Goal: Find contact information: Find contact information

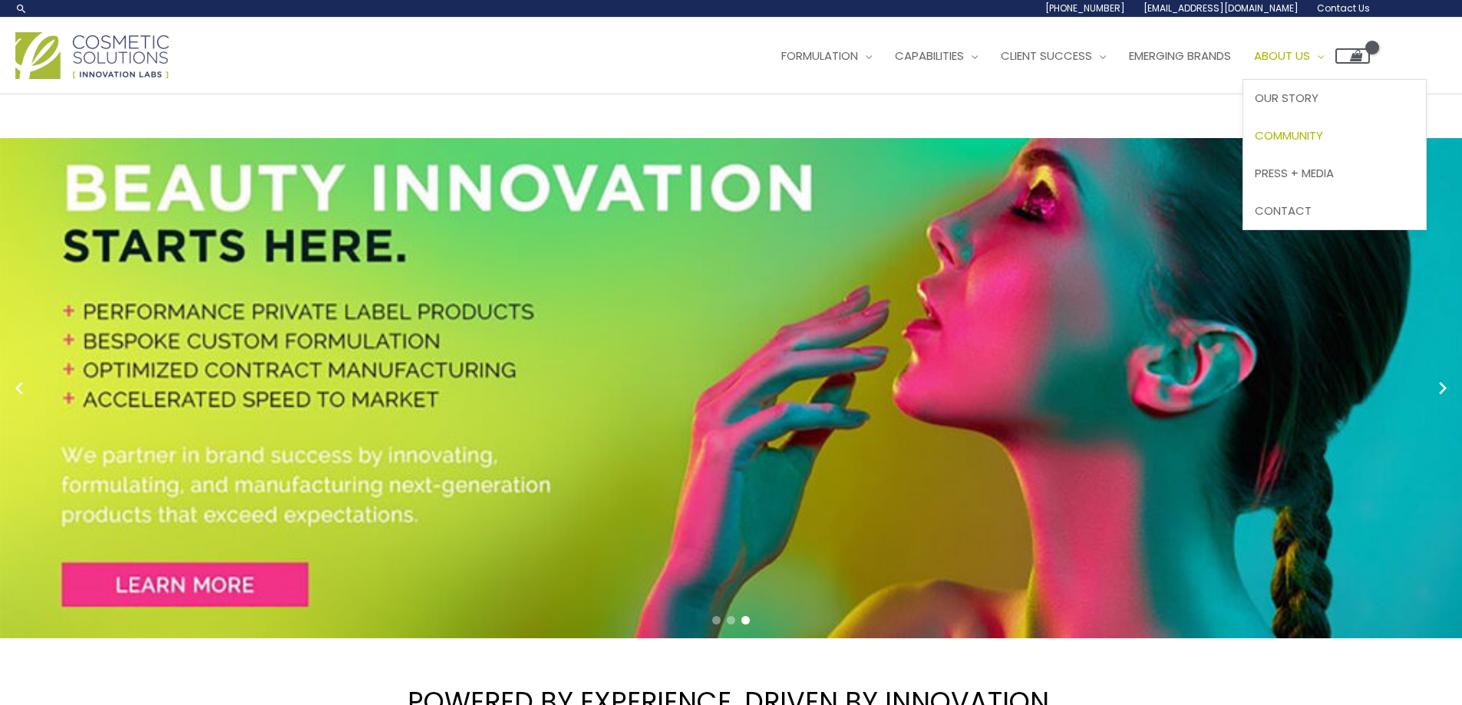
click at [1321, 139] on span "Community" at bounding box center [1289, 135] width 68 height 16
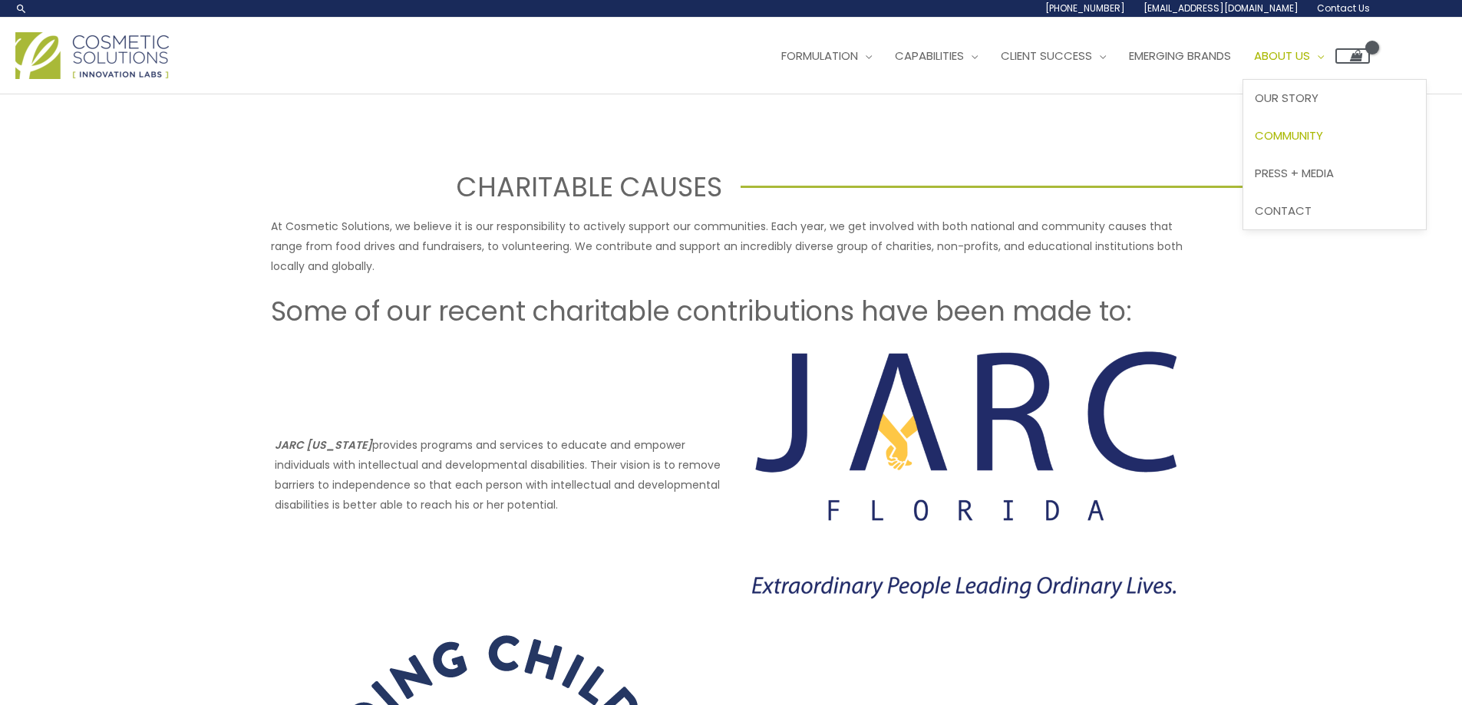
click at [1310, 60] on span "About Us" at bounding box center [1282, 56] width 56 height 16
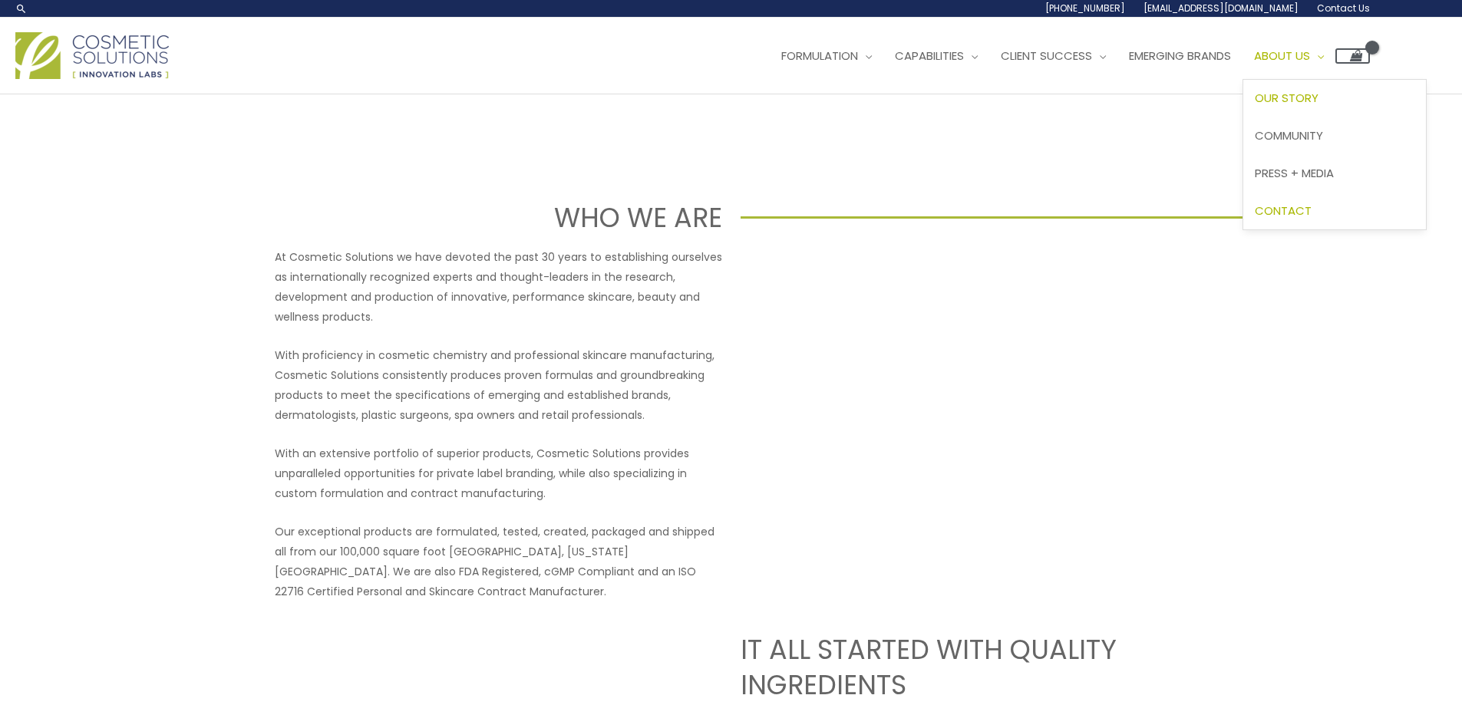
click at [1312, 217] on span "Contact" at bounding box center [1283, 211] width 57 height 16
